Goal: Transaction & Acquisition: Purchase product/service

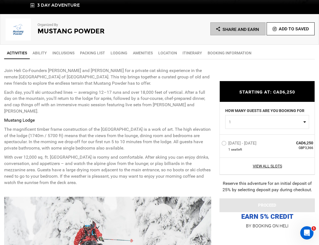
scroll to position [188, 0]
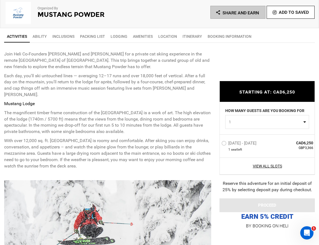
click at [223, 143] on label "[DATE] - [DATE]" at bounding box center [239, 143] width 36 height 7
click at [217, 143] on input "Jan 9 - Jan 11, 2026" at bounding box center [217, 145] width 0 height 12
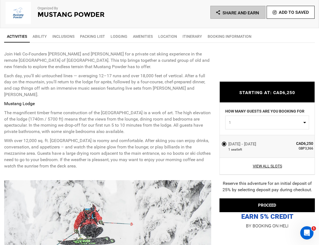
scroll to position [240, 0]
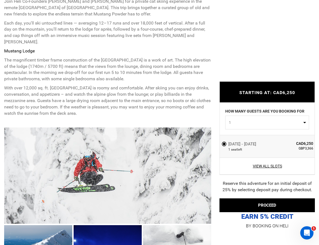
click at [260, 169] on div "View All Slots" at bounding box center [267, 165] width 95 height 17
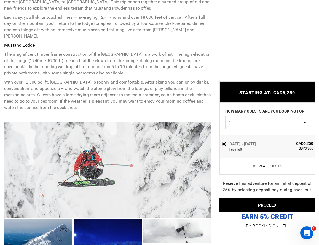
scroll to position [247, 0]
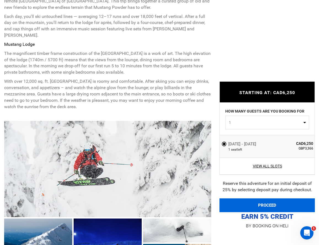
click at [249, 201] on button "PROCEED" at bounding box center [266, 205] width 95 height 14
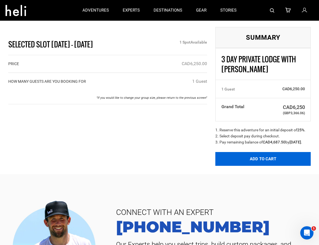
click at [247, 164] on button "Add to Cart" at bounding box center [262, 159] width 95 height 14
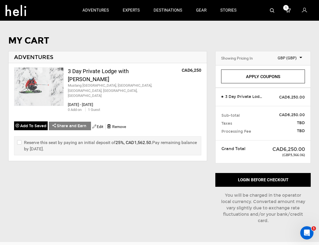
click at [272, 79] on link "Apply Coupons" at bounding box center [263, 76] width 84 height 14
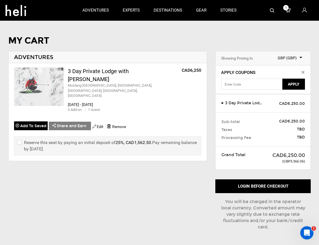
click at [15, 136] on div "Reserve this seat by paying an initial deposit of 25%, CAD1,562.50 . Pay remain…" at bounding box center [107, 145] width 187 height 19
click at [17, 139] on input "checkbox" at bounding box center [19, 145] width 4 height 13
checkbox input "true"
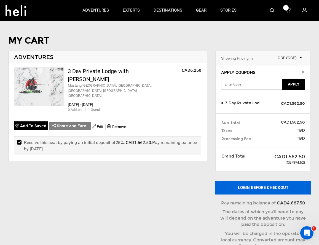
click at [252, 189] on button "Login before checkout" at bounding box center [262, 187] width 95 height 14
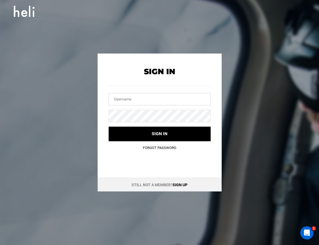
click at [145, 98] on input "text" at bounding box center [160, 99] width 102 height 12
type input "emilyclairesimmons@gmail.com"
click at [109, 126] on button "Sign in" at bounding box center [160, 133] width 102 height 15
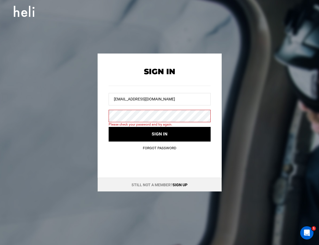
click at [96, 117] on div "Sign In emilyclairesimmons@gmail.com Please check your password and try again. …" at bounding box center [160, 122] width 248 height 138
click at [109, 127] on button "Sign in" at bounding box center [160, 134] width 102 height 15
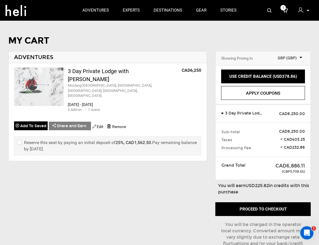
click at [17, 136] on div "Reserve this seat by paying an initial deposit of 25%, CAD1,562.50 . Pay remain…" at bounding box center [107, 145] width 187 height 19
click at [20, 139] on input "checkbox" at bounding box center [19, 145] width 4 height 13
checkbox input "true"
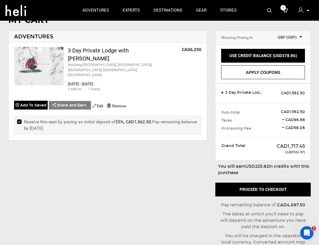
scroll to position [13, 0]
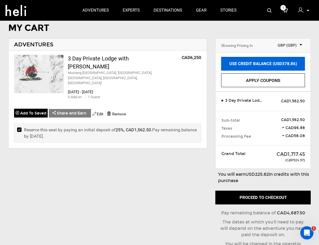
click at [266, 64] on link "USE CREDIT BALANCE (USD378.86)" at bounding box center [263, 64] width 84 height 14
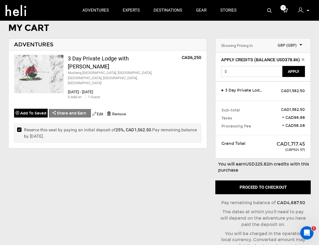
click at [263, 73] on input "0" at bounding box center [252, 71] width 62 height 11
type input "0"
type input "378.86"
click at [297, 74] on button "Apply" at bounding box center [293, 71] width 23 height 11
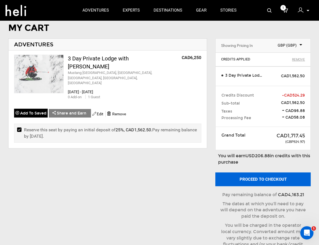
click at [258, 180] on button "Proceed to checkout" at bounding box center [262, 179] width 95 height 14
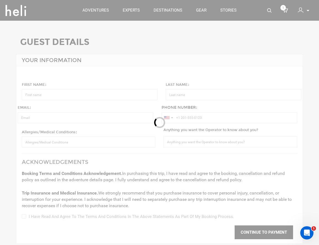
type input "Emily"
type input "Simmons"
type input "emilyclairesimmons@gmail.com"
type input "+1 716-316-7454"
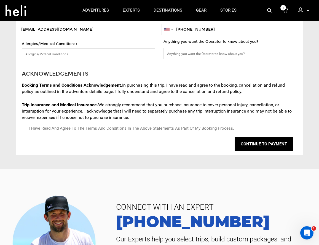
scroll to position [99, 0]
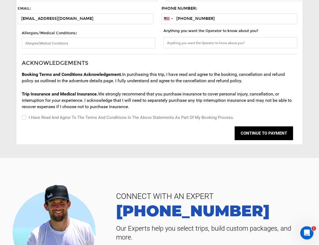
click at [23, 117] on input "I have read and agree to the terms and conditions in the above statements as pa…" at bounding box center [24, 117] width 4 height 7
checkbox input "true"
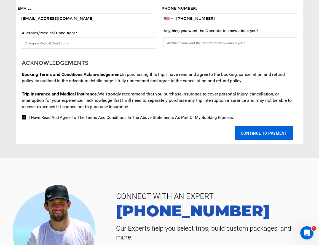
click at [276, 136] on button "CONTINUE TO PAYMENT" at bounding box center [263, 133] width 58 height 14
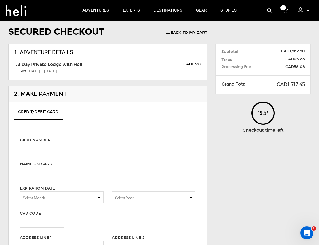
scroll to position [14, 0]
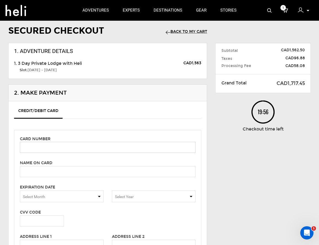
click at [46, 143] on input "text" at bounding box center [107, 147] width 175 height 11
type input "371020767701005"
type input "7481"
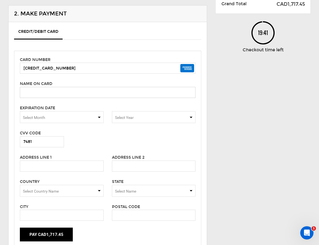
click at [62, 90] on input "text" at bounding box center [107, 92] width 175 height 11
type input "Emily Simmons"
click at [10, 113] on div "Credit/Debit Card Card number 371020767701005 Name on card Emily Simmons Please…" at bounding box center [108, 138] width 198 height 232
click at [35, 118] on span "Select Month" at bounding box center [34, 117] width 22 height 4
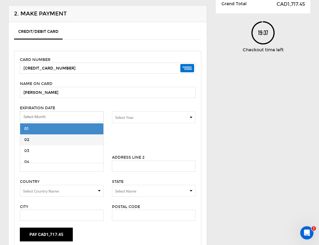
scroll to position [94, 0]
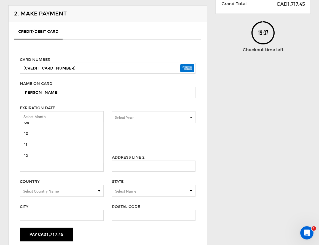
click at [41, 144] on span "11" at bounding box center [61, 144] width 83 height 11
click at [123, 117] on span "Select Year" at bounding box center [124, 117] width 19 height 4
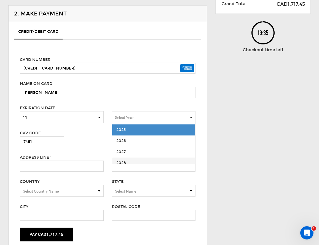
scroll to position [25, 0]
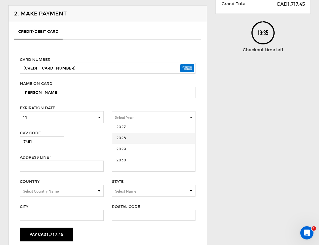
click at [126, 138] on span "2028" at bounding box center [153, 138] width 83 height 11
click at [62, 165] on input "text" at bounding box center [62, 165] width 84 height 11
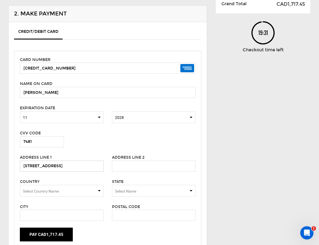
type input "30 Harrogate Drive"
type input "u"
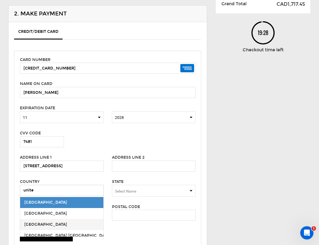
type input "unite"
click at [36, 226] on span "United States" at bounding box center [45, 224] width 43 height 5
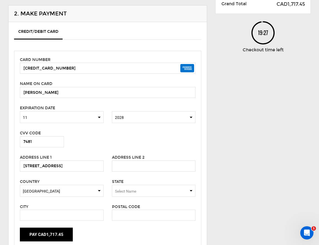
click at [118, 193] on span "Select Name" at bounding box center [154, 191] width 84 height 12
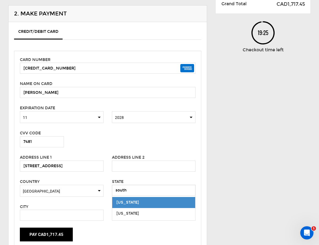
type input "south"
click at [134, 201] on div "South Carolina" at bounding box center [153, 202] width 75 height 6
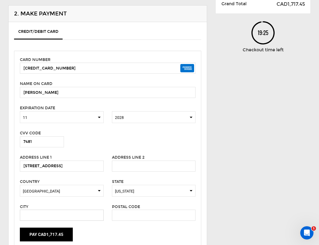
click at [77, 213] on input "text" at bounding box center [62, 214] width 84 height 11
type input "Hilton Head"
type input "29928"
click at [120, 229] on div "Pay CAD1,717.45" at bounding box center [108, 234] width 184 height 14
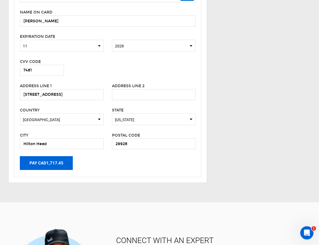
click at [35, 169] on button "Pay CAD1,717.45" at bounding box center [46, 163] width 53 height 14
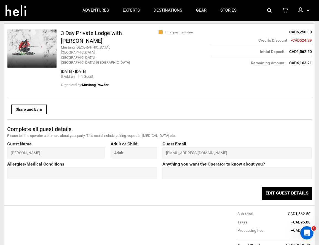
scroll to position [253, 0]
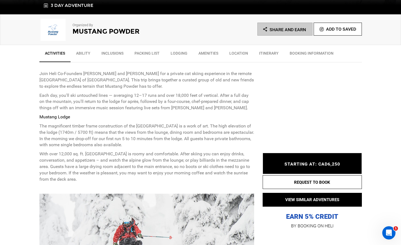
scroll to position [205, 0]
